Goal: Check status

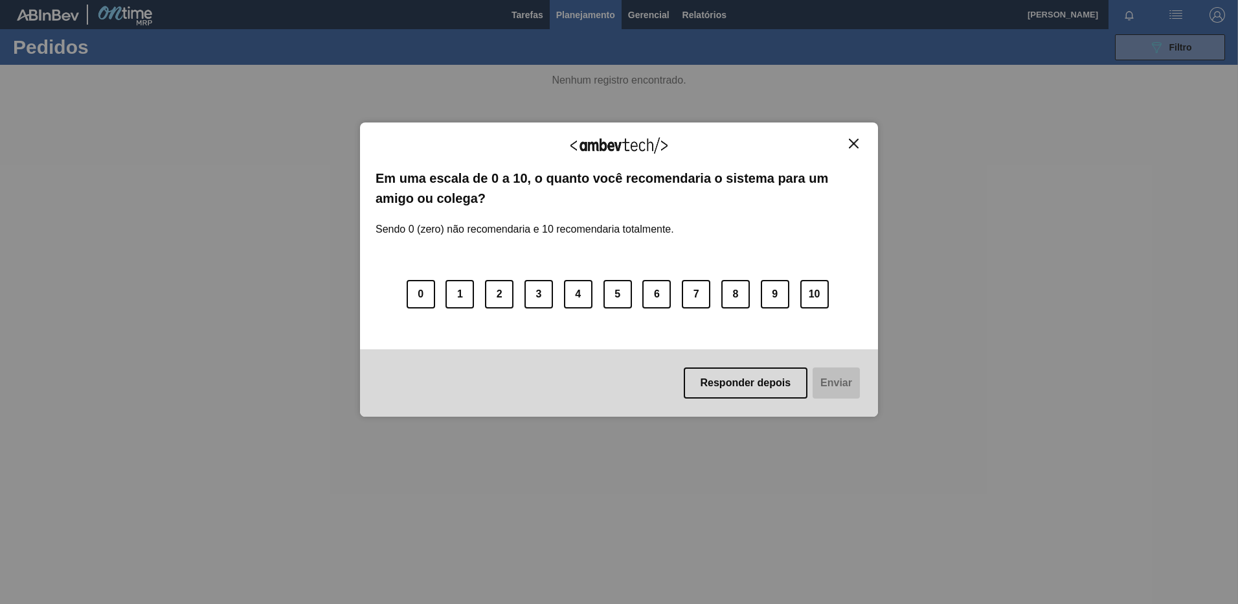
click at [850, 139] on img "Close" at bounding box center [854, 144] width 10 height 10
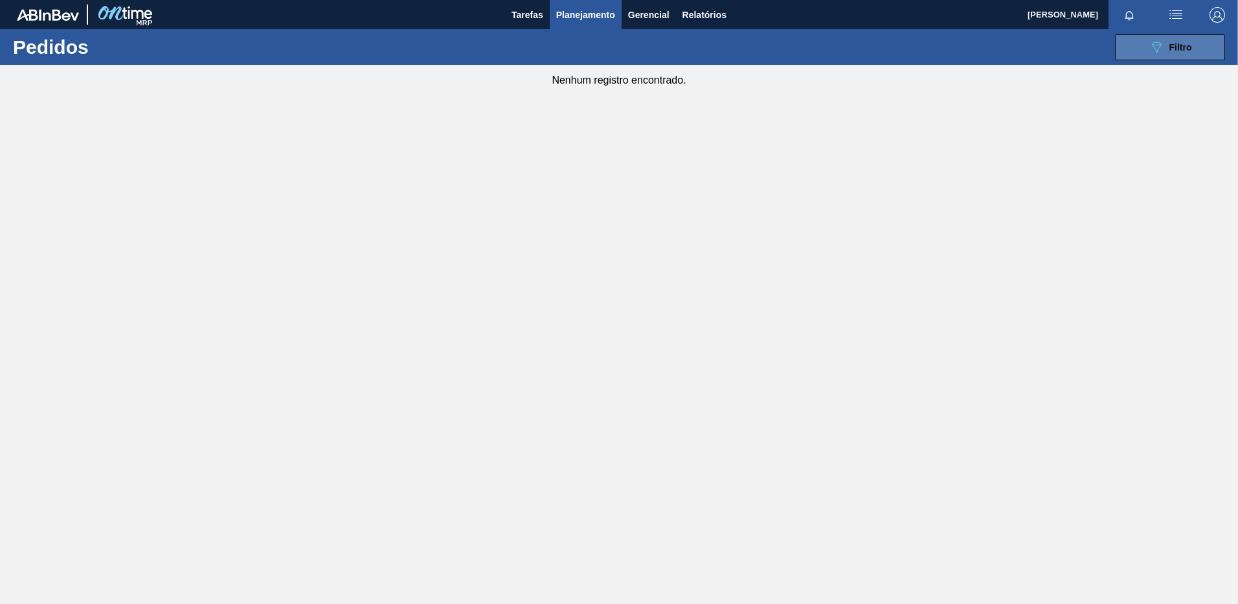
click at [1128, 50] on button "089F7B8B-B2A5-4AFE-B5C0-19BA573D28AC Filtro" at bounding box center [1170, 47] width 110 height 26
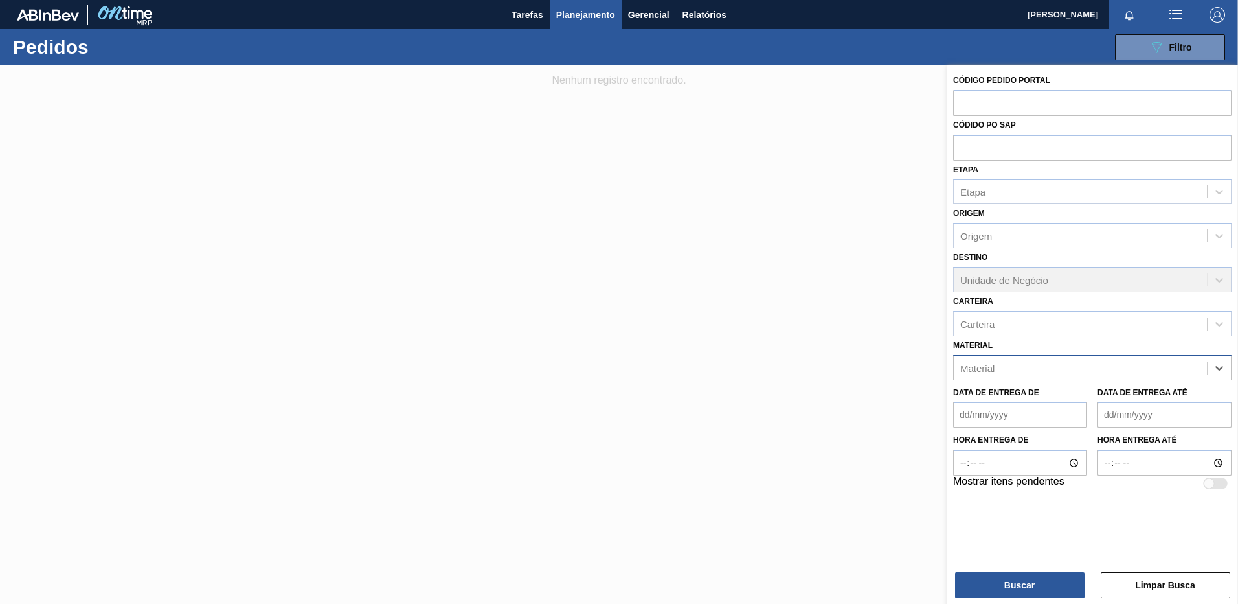
click at [1190, 369] on div "Material" at bounding box center [1080, 367] width 253 height 19
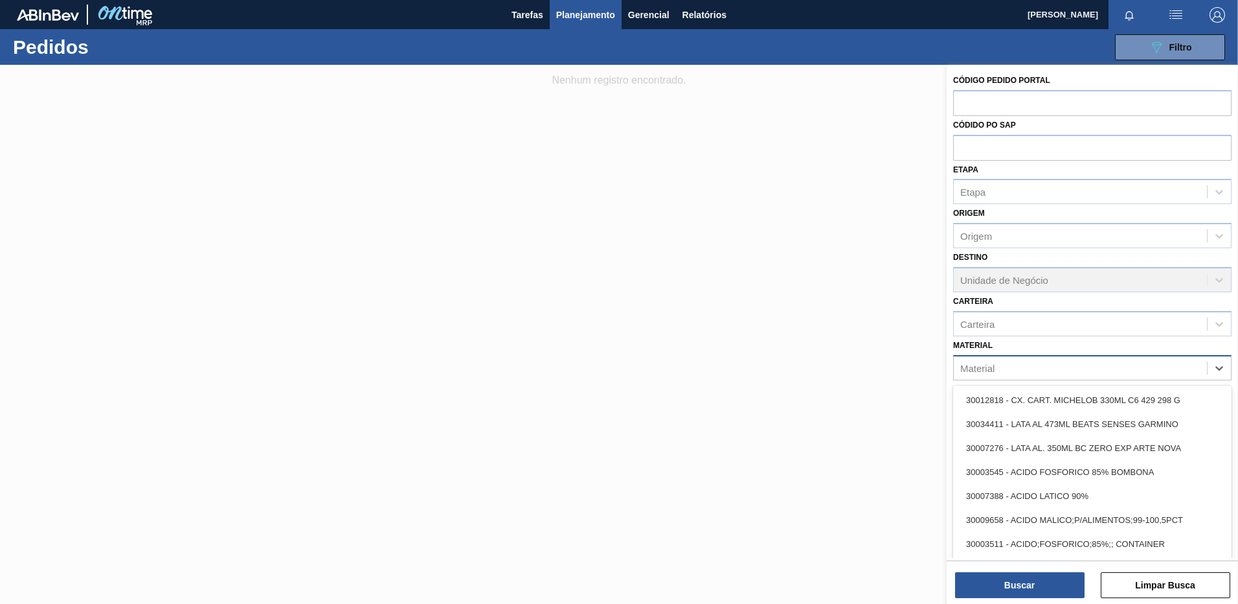
paste input "30017090"
type input "30017090"
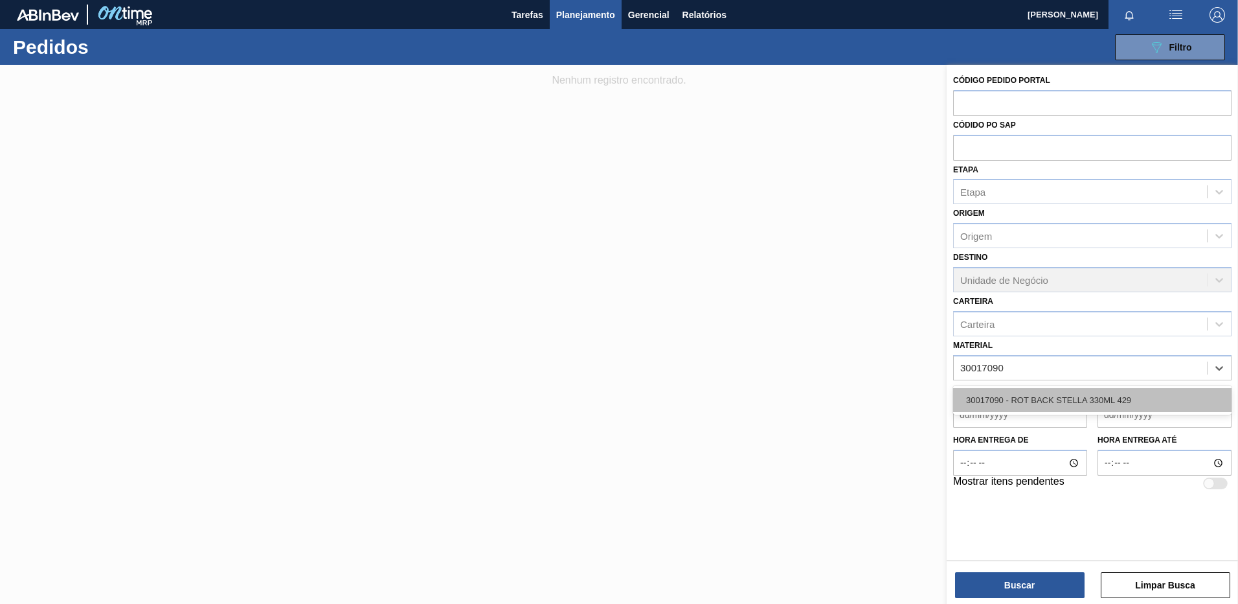
click at [1157, 396] on div "30017090 - ROT BACK STELLA 330ML 429" at bounding box center [1092, 400] width 279 height 24
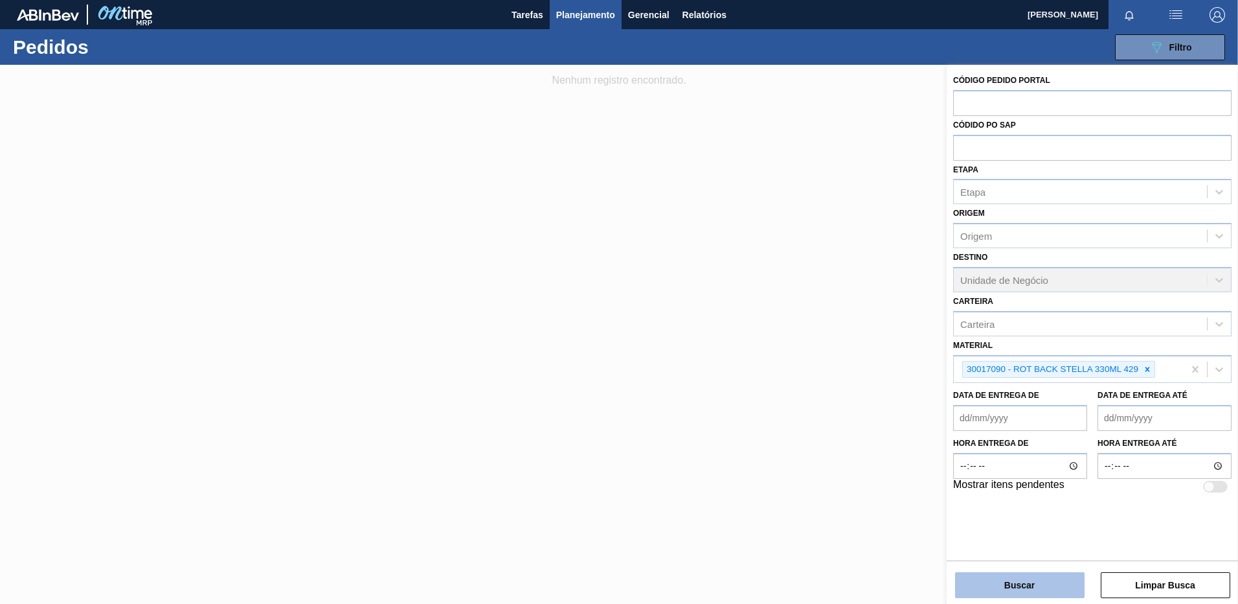
click at [997, 584] on button "Buscar" at bounding box center [1020, 585] width 130 height 26
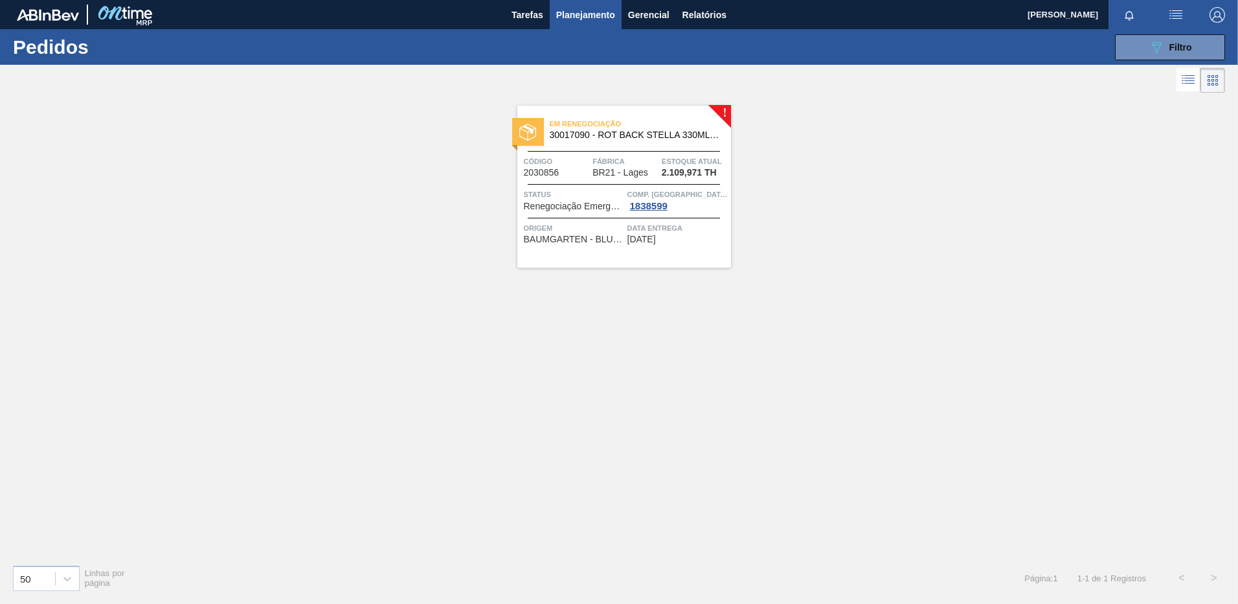
click at [688, 247] on div "Em renegociação 30017090 - ROT BACK STELLA 330ML 429 Código 2030856 Fábrica BR2…" at bounding box center [625, 187] width 214 height 162
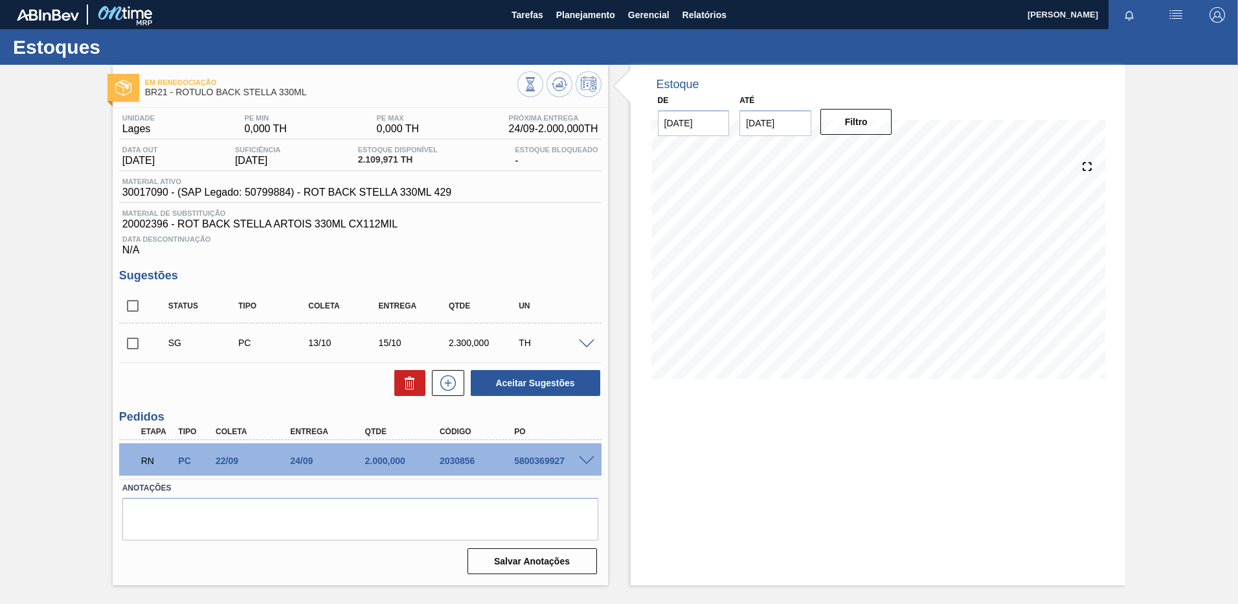
click at [528, 273] on h3 "Sugestões" at bounding box center [360, 276] width 483 height 14
click at [93, 113] on div "Em renegociação BR21 - RÓTULO BACK STELLA 330ML Unidade Lages PE MIN 0,000 TH P…" at bounding box center [619, 325] width 1238 height 520
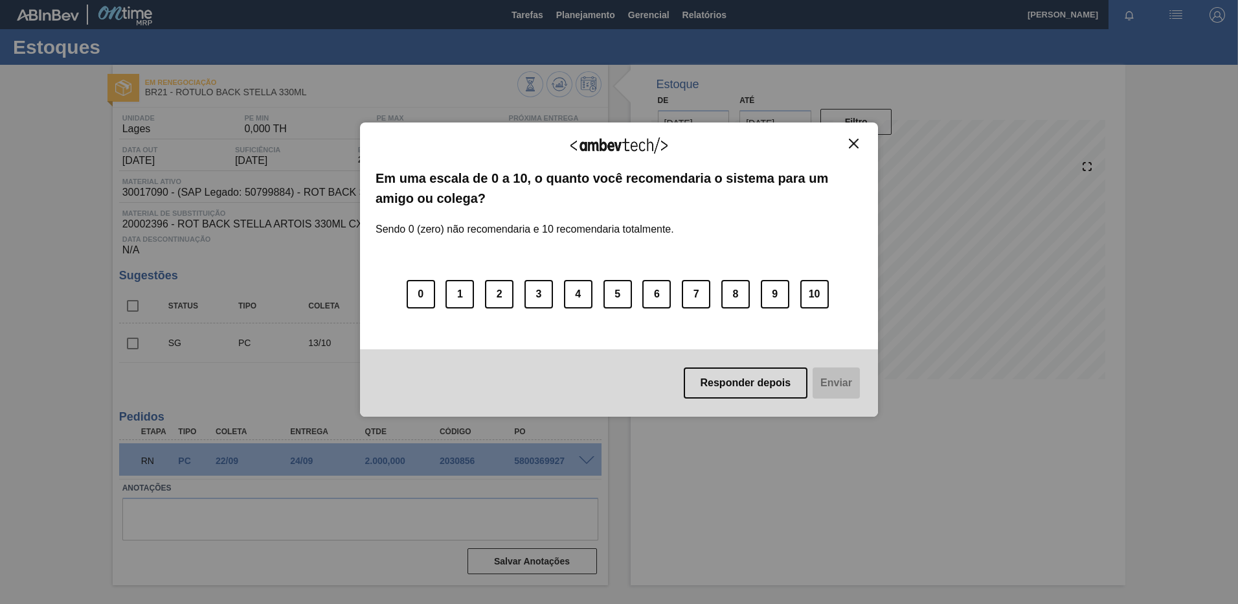
click at [851, 147] on img "Close" at bounding box center [854, 144] width 10 height 10
